Goal: Navigation & Orientation: Find specific page/section

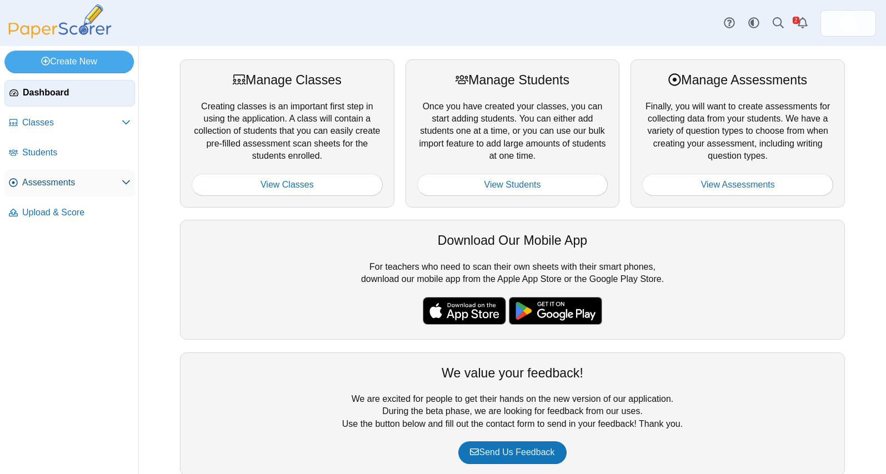
click at [64, 184] on span "Assessments" at bounding box center [71, 183] width 99 height 12
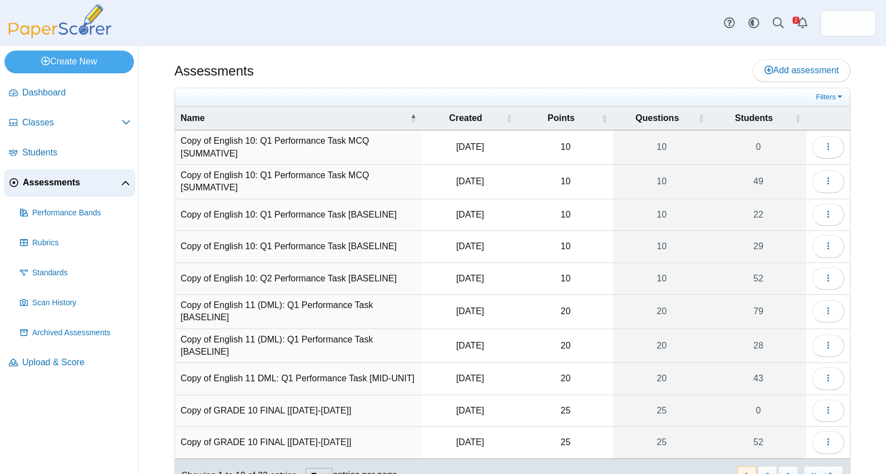
scroll to position [46, 0]
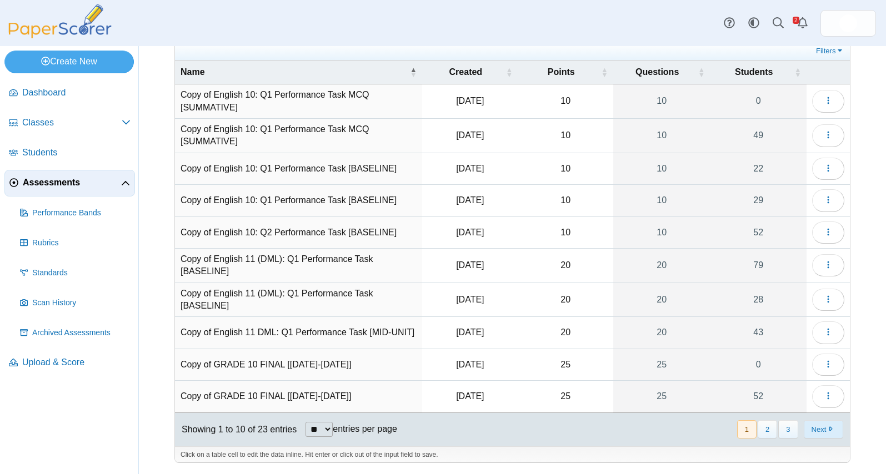
click at [816, 428] on button "Next" at bounding box center [823, 430] width 39 height 18
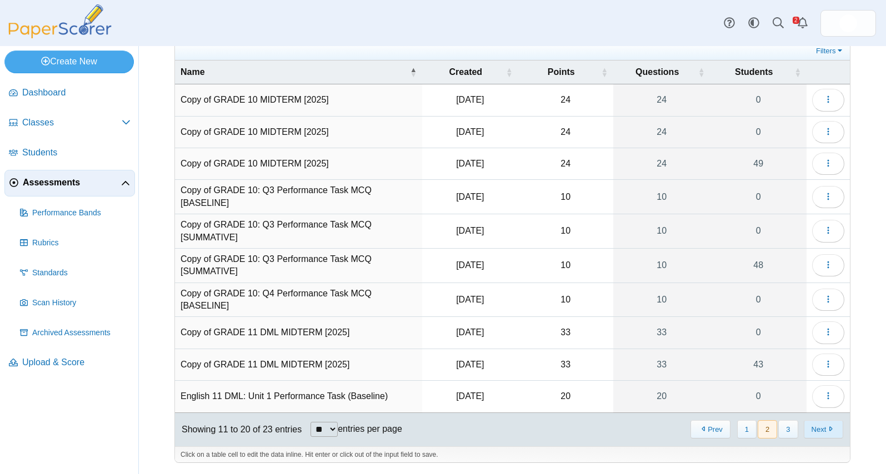
click at [821, 426] on button "Next" at bounding box center [823, 430] width 39 height 18
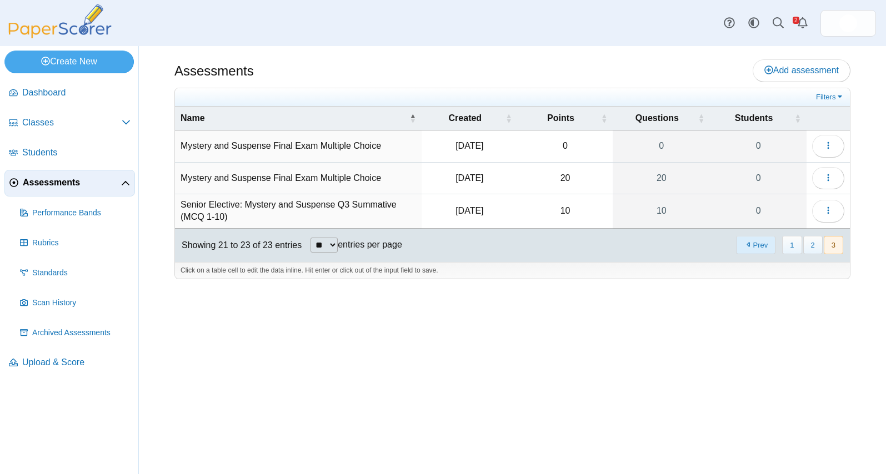
click at [761, 248] on button "Prev" at bounding box center [755, 245] width 39 height 18
